Goal: Task Accomplishment & Management: Use online tool/utility

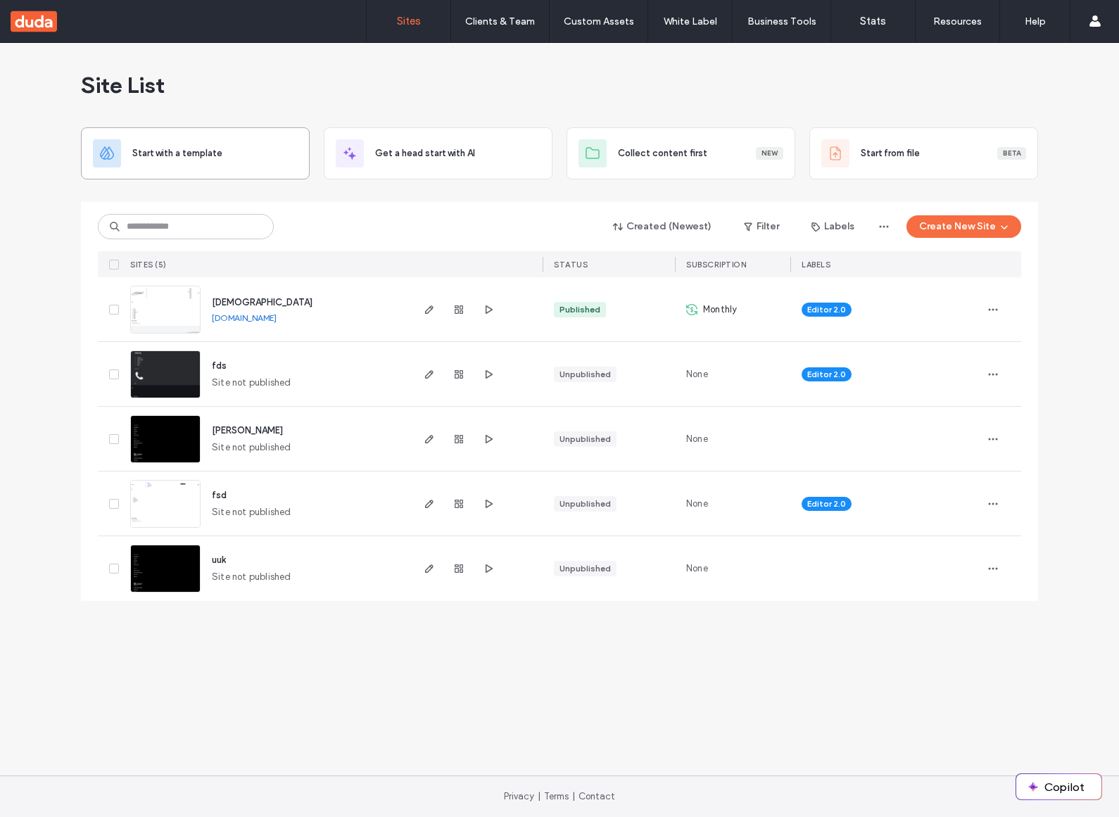
click at [199, 161] on div "Start with a template" at bounding box center [195, 153] width 205 height 28
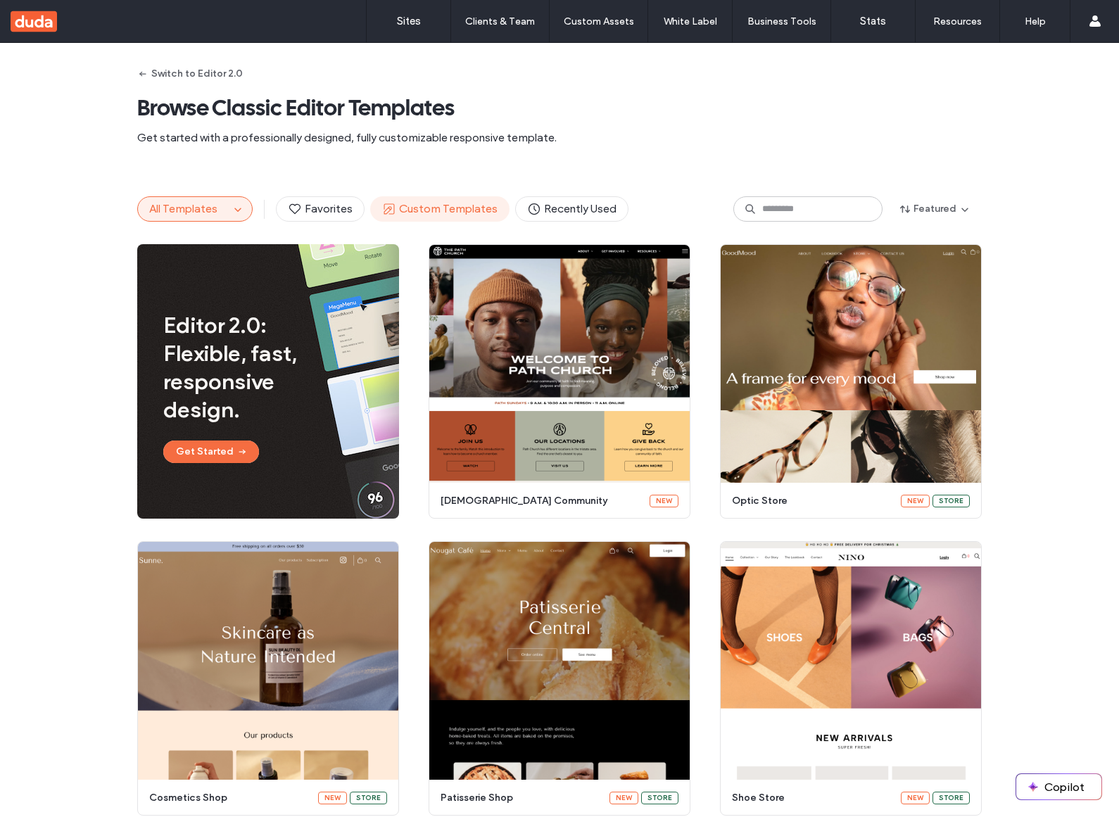
click at [416, 213] on span "Custom Templates" at bounding box center [439, 208] width 115 height 15
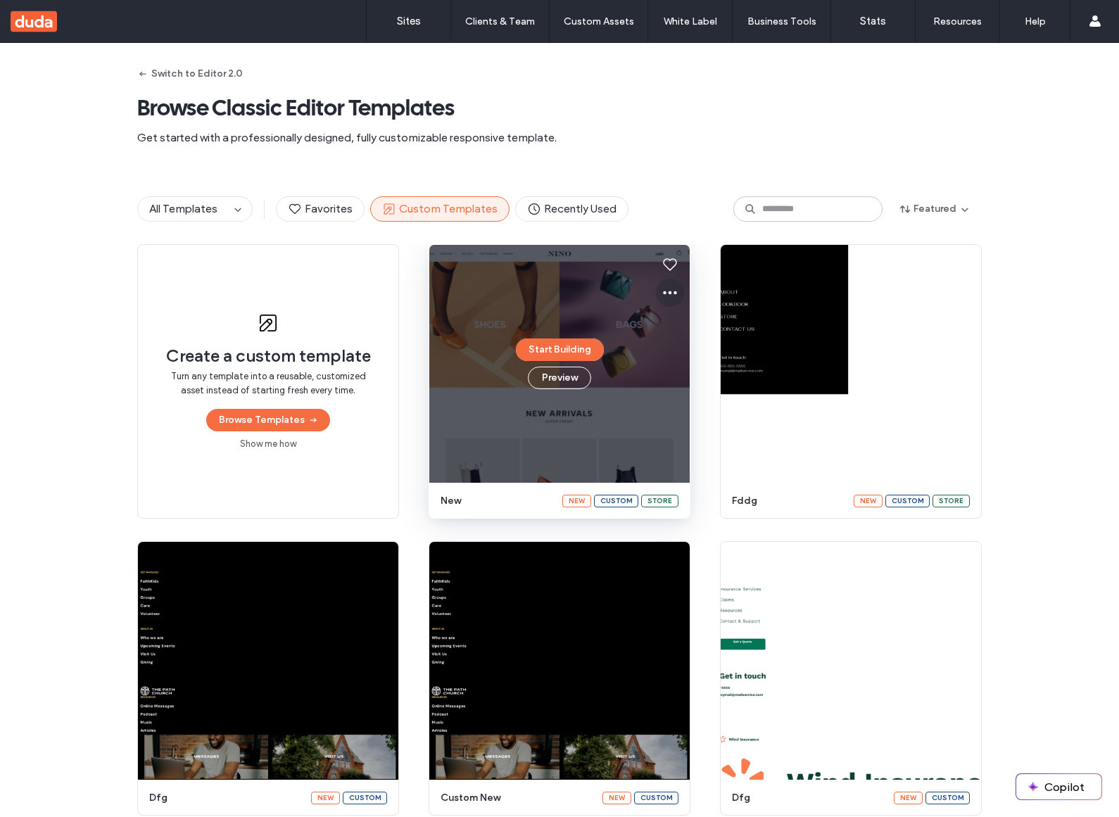
click at [664, 289] on icon at bounding box center [670, 292] width 17 height 17
